Goal: Information Seeking & Learning: Learn about a topic

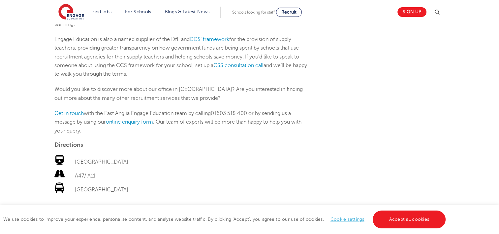
scroll to position [693, 0]
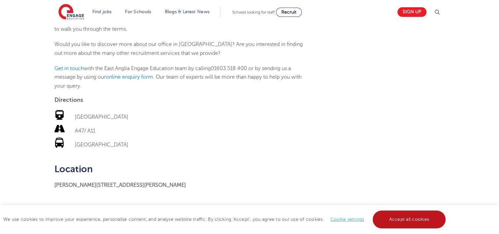
click at [396, 220] on link "Accept all cookies" at bounding box center [409, 219] width 73 height 18
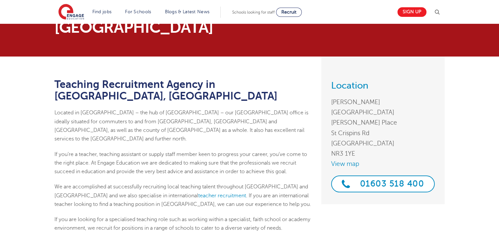
scroll to position [0, 0]
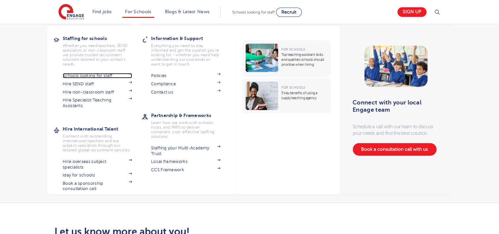
click at [78, 76] on link "Schools looking for staff" at bounding box center [97, 75] width 69 height 5
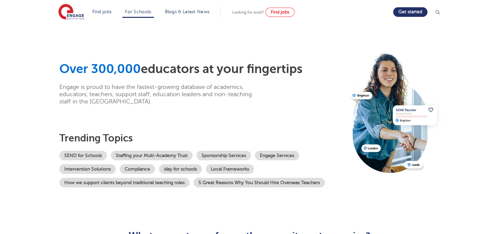
scroll to position [33, 0]
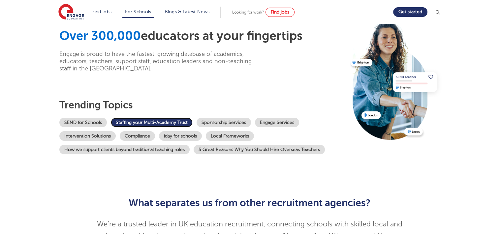
click at [125, 121] on link "Staffing your Multi-Academy Trust" at bounding box center [152, 122] width 82 height 10
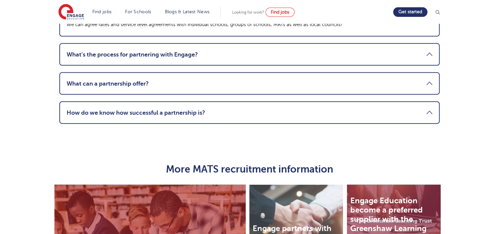
scroll to position [1517, 0]
